Goal: Transaction & Acquisition: Subscribe to service/newsletter

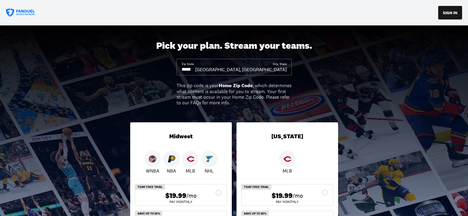
drag, startPoint x: 194, startPoint y: 70, endPoint x: 175, endPoint y: 72, distance: 19.4
click at [175, 72] on div "Pick your plan. Stream your teams. Zip Code City, State Richmond, IN This zip c…" at bounding box center [234, 146] width 468 height 243
drag, startPoint x: 194, startPoint y: 69, endPoint x: 178, endPoint y: 69, distance: 16.3
click at [178, 69] on div "Zip Code City, State Richmond, IN" at bounding box center [234, 67] width 115 height 17
click at [195, 69] on input at bounding box center [189, 69] width 14 height 7
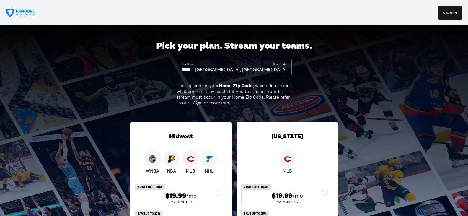
drag, startPoint x: 197, startPoint y: 69, endPoint x: 205, endPoint y: 70, distance: 8.6
click at [195, 70] on input at bounding box center [189, 69] width 14 height 7
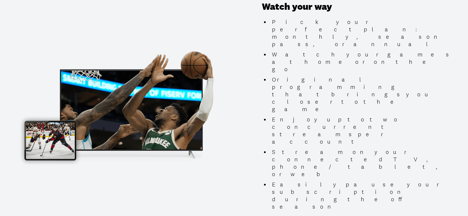
scroll to position [562, 0]
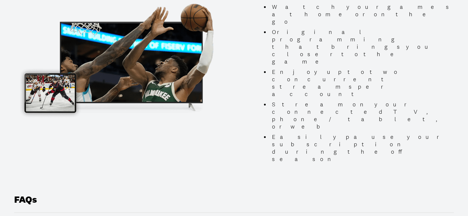
scroll to position [591, 0]
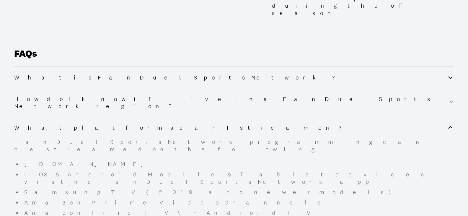
scroll to position [739, 0]
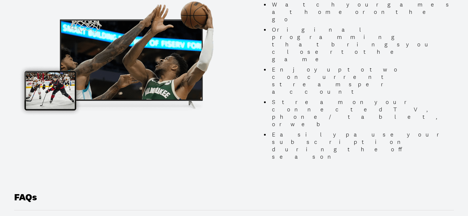
scroll to position [592, 0]
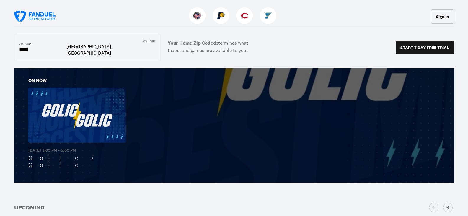
scroll to position [118, 0]
